Goal: Transaction & Acquisition: Purchase product/service

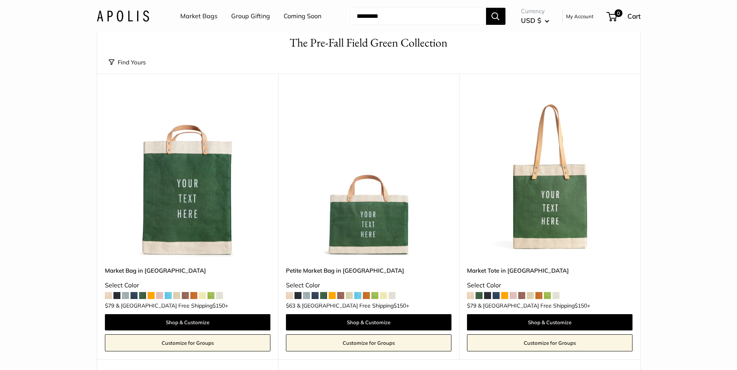
scroll to position [39, 0]
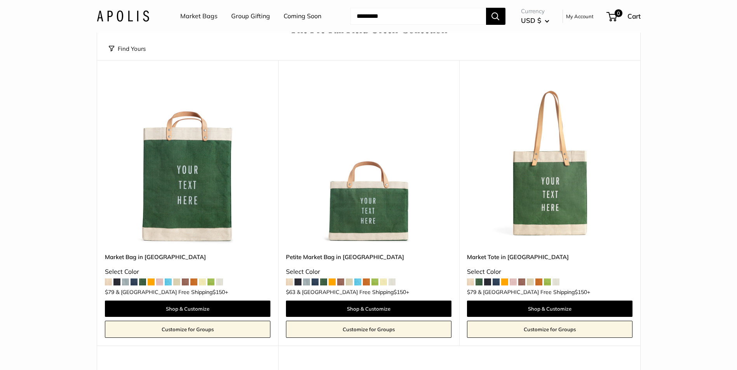
click at [341, 284] on span at bounding box center [340, 282] width 7 height 7
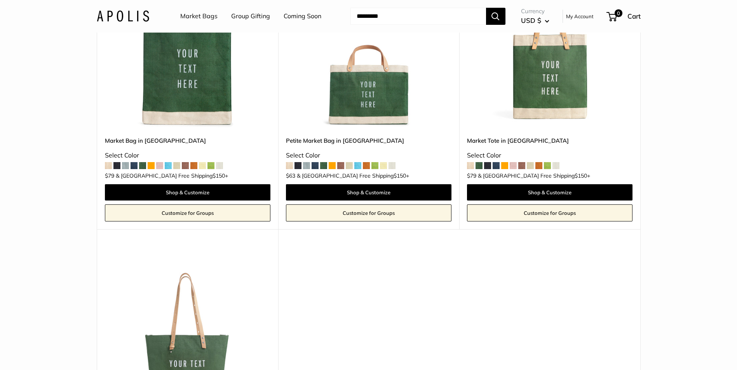
scroll to position [116, 0]
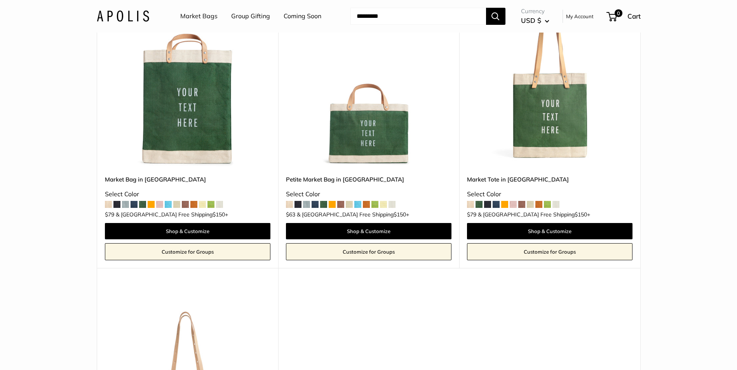
click at [203, 16] on link "Market Bags" at bounding box center [198, 16] width 37 height 12
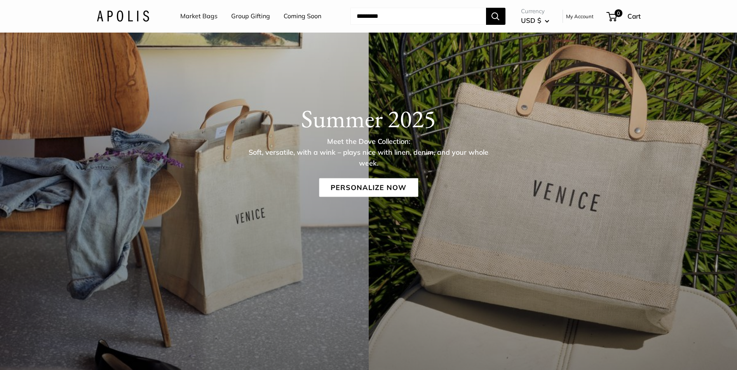
scroll to position [116, 0]
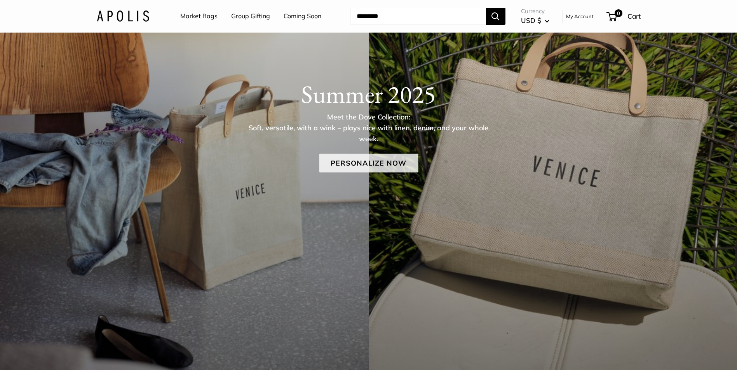
click at [380, 163] on link "Personalize Now" at bounding box center [368, 163] width 99 height 19
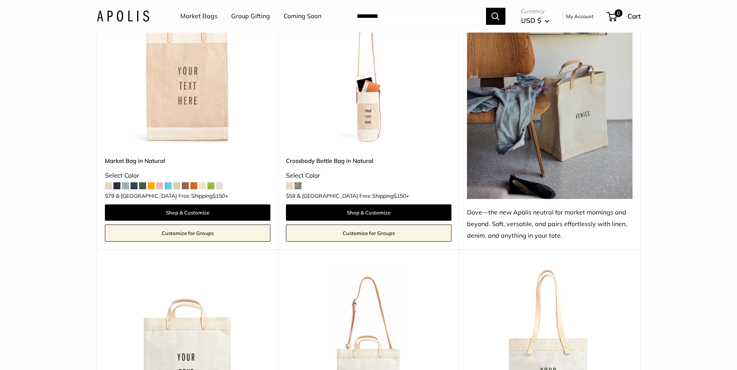
scroll to position [272, 0]
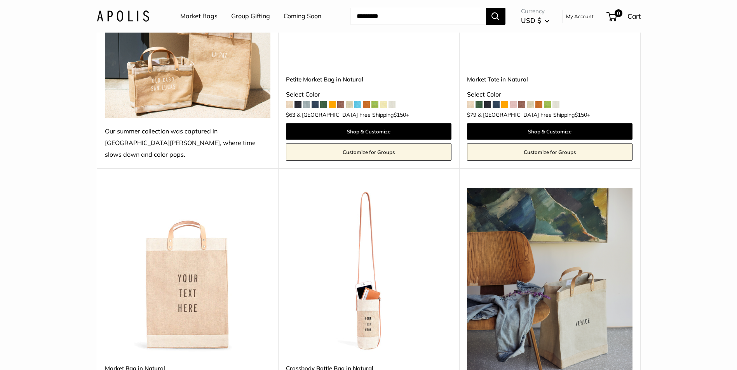
click at [207, 17] on link "Market Bags" at bounding box center [198, 16] width 37 height 12
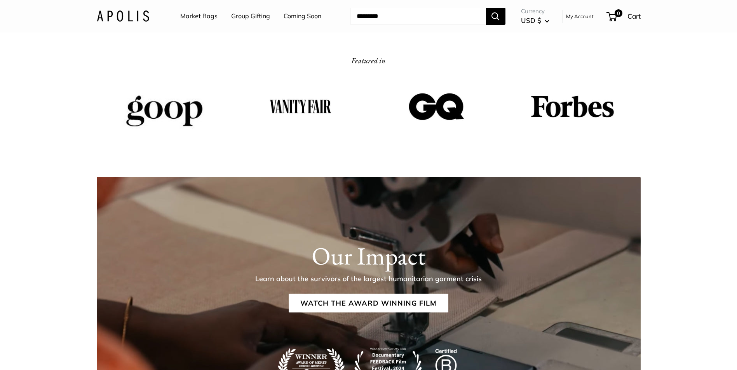
scroll to position [1281, 0]
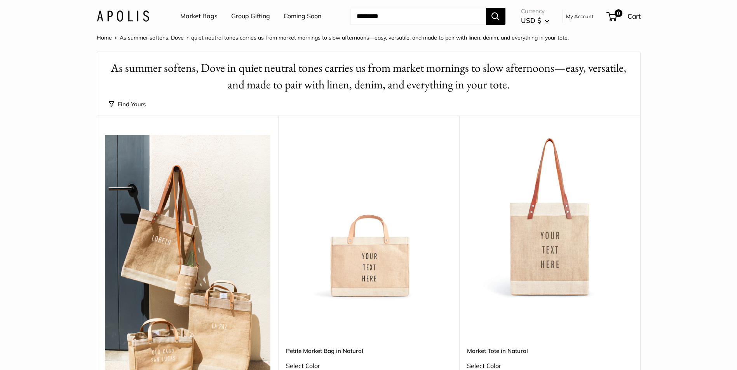
scroll to position [78, 0]
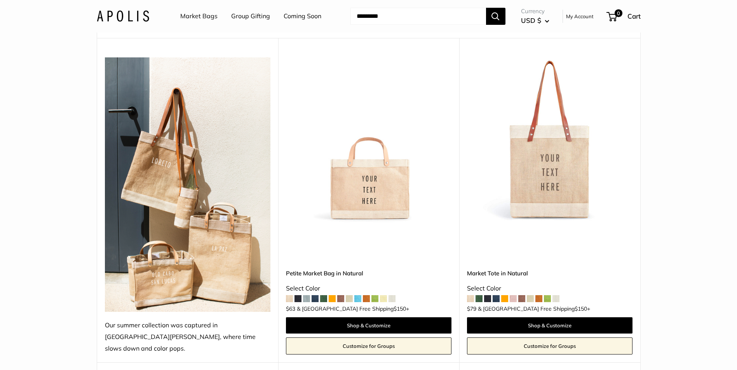
click at [320, 295] on span at bounding box center [323, 298] width 7 height 7
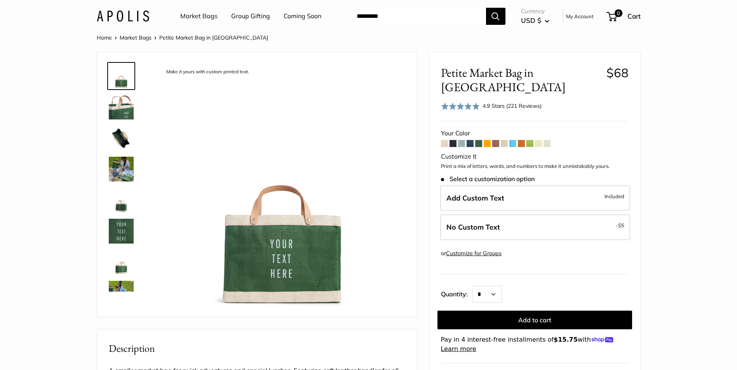
click at [308, 18] on link "Coming Soon" at bounding box center [302, 16] width 38 height 12
click at [298, 16] on link "Coming Soon" at bounding box center [302, 16] width 38 height 12
click at [198, 17] on link "Market Bags" at bounding box center [198, 16] width 37 height 12
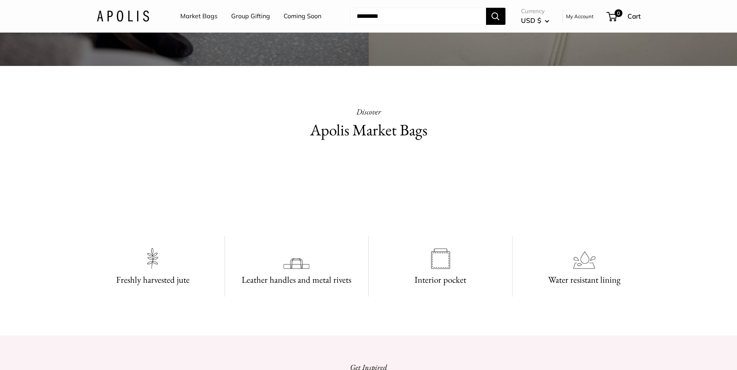
scroll to position [544, 0]
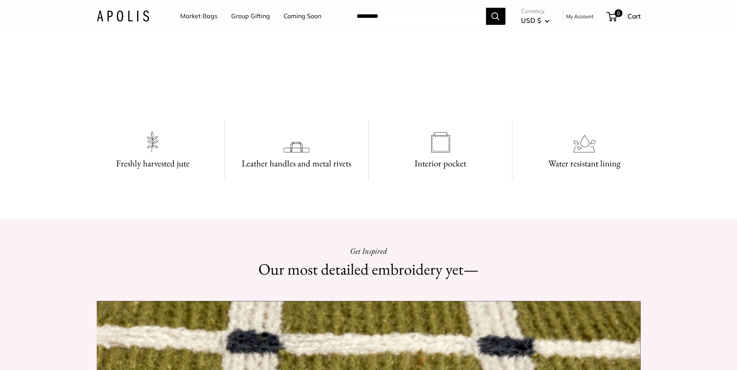
click at [393, 103] on video at bounding box center [368, 74] width 116 height 58
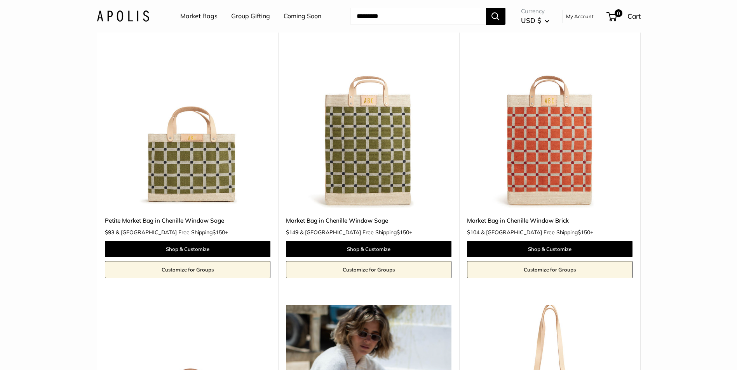
scroll to position [893, 0]
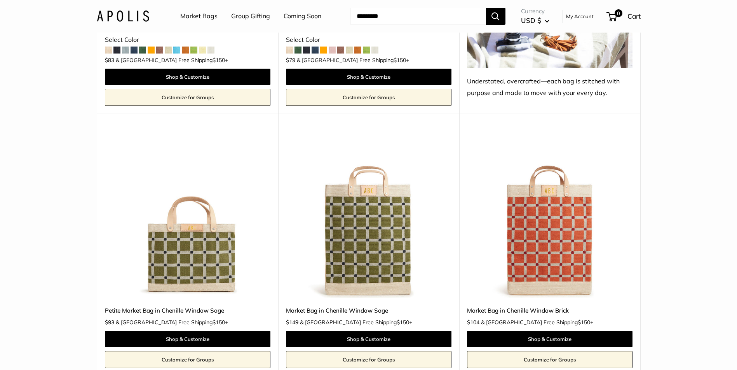
click at [0, 0] on img at bounding box center [0, 0] width 0 height 0
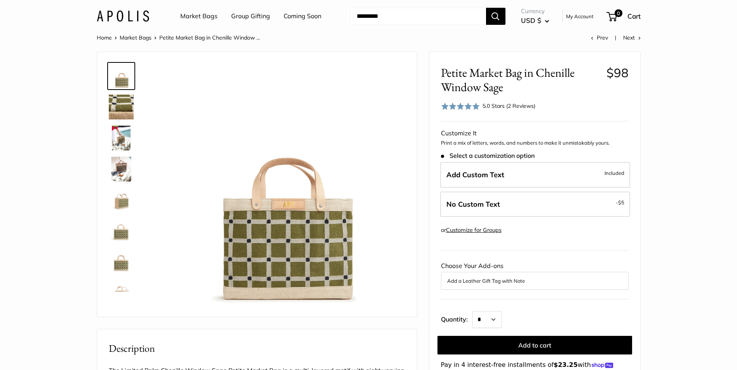
click at [122, 169] on img at bounding box center [121, 169] width 25 height 25
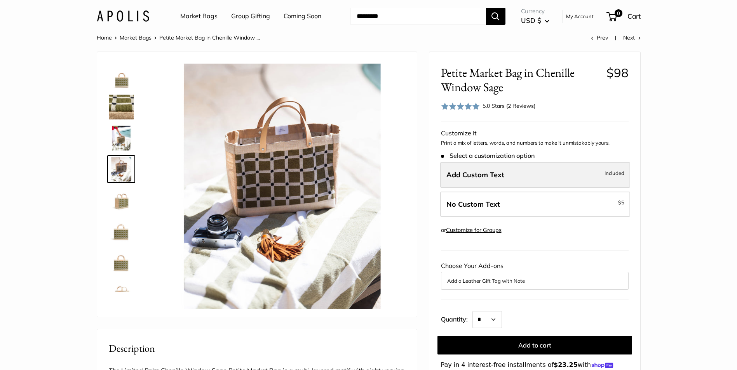
click at [614, 176] on span "Included" at bounding box center [614, 173] width 20 height 9
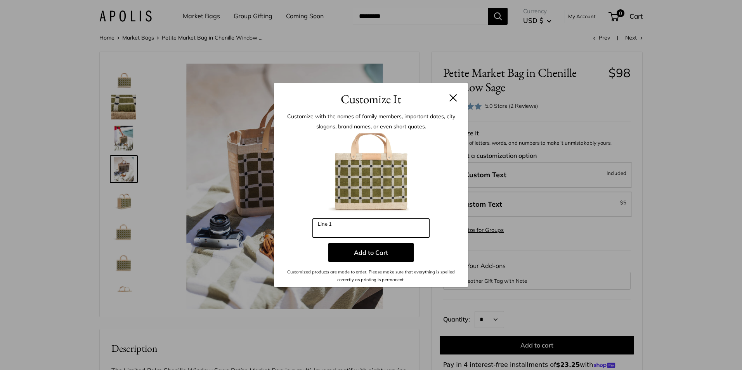
click at [341, 229] on input "Line 1" at bounding box center [371, 228] width 116 height 19
type input "***"
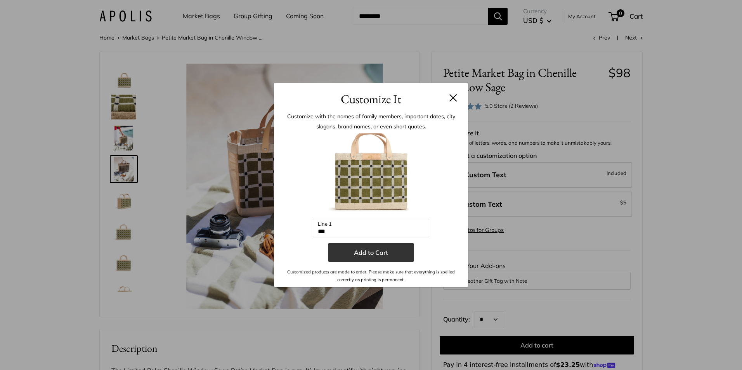
click at [372, 252] on button "Add to Cart" at bounding box center [370, 252] width 85 height 19
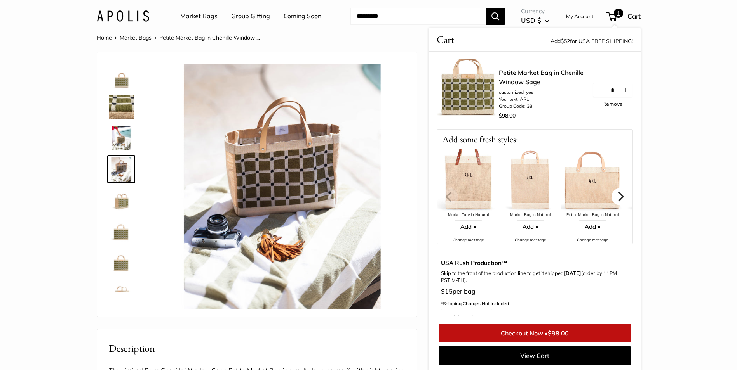
click at [615, 201] on icon "Next" at bounding box center [619, 196] width 10 height 10
click at [121, 134] on img at bounding box center [121, 137] width 25 height 25
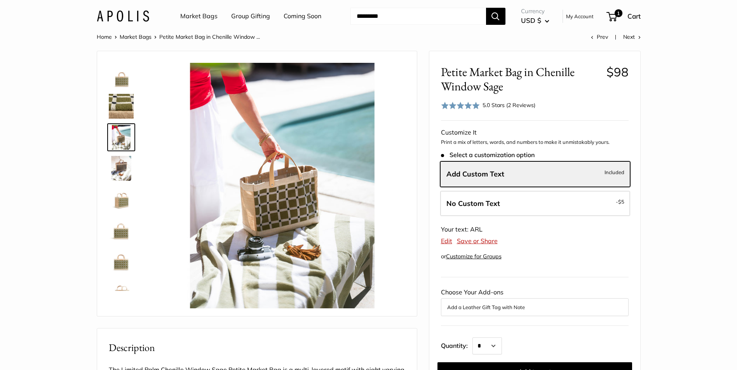
click at [124, 261] on img at bounding box center [121, 261] width 25 height 25
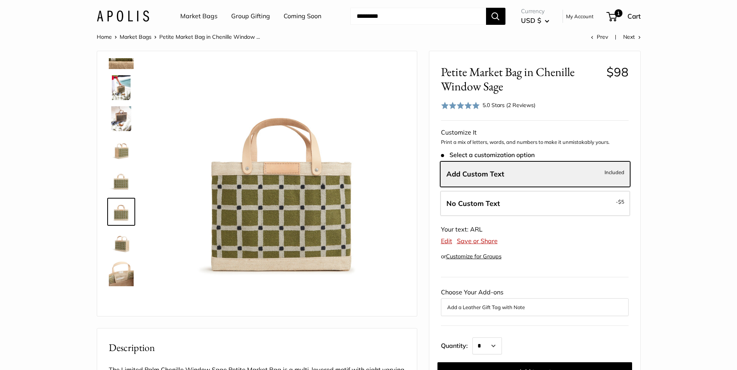
scroll to position [78, 0]
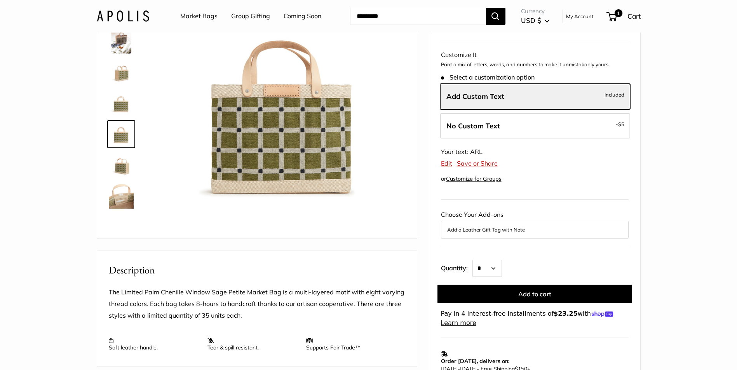
click at [493, 229] on button "Add a Leather Gift Tag with Note" at bounding box center [534, 229] width 175 height 9
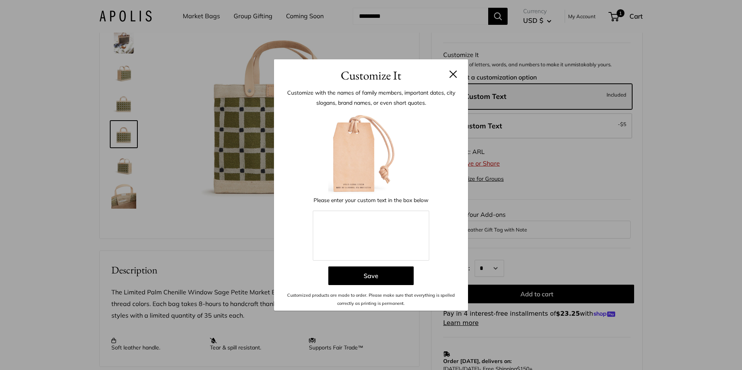
click at [454, 75] on button at bounding box center [454, 74] width 8 height 8
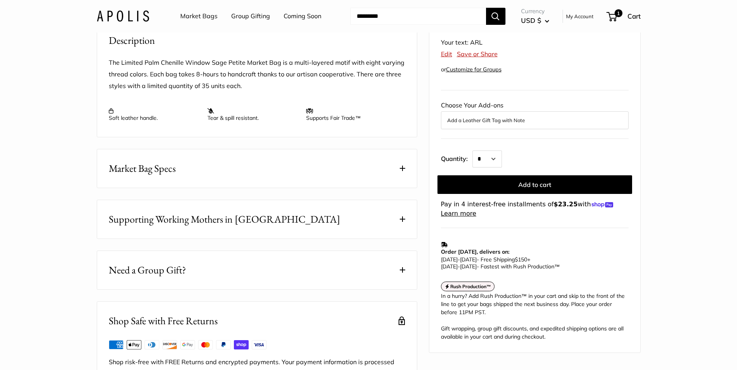
scroll to position [311, 0]
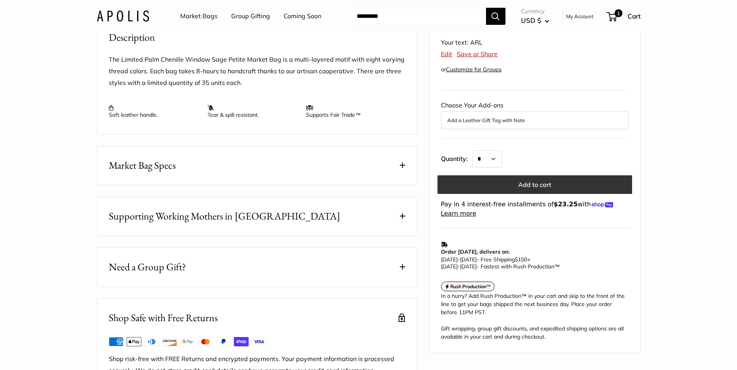
click at [525, 181] on button "Add to cart" at bounding box center [534, 185] width 195 height 19
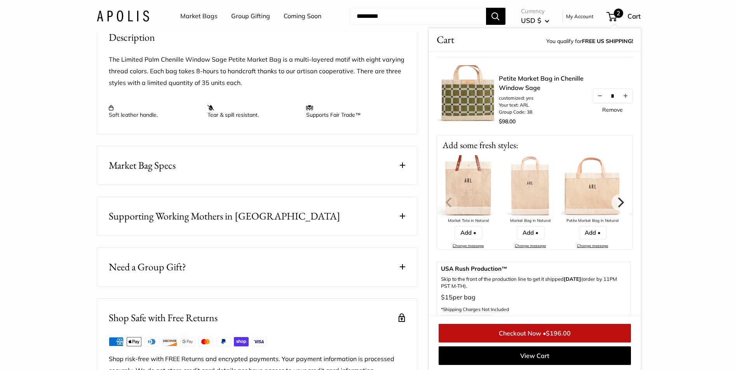
scroll to position [0, 0]
